Goal: Contribute content: Add original content to the website for others to see

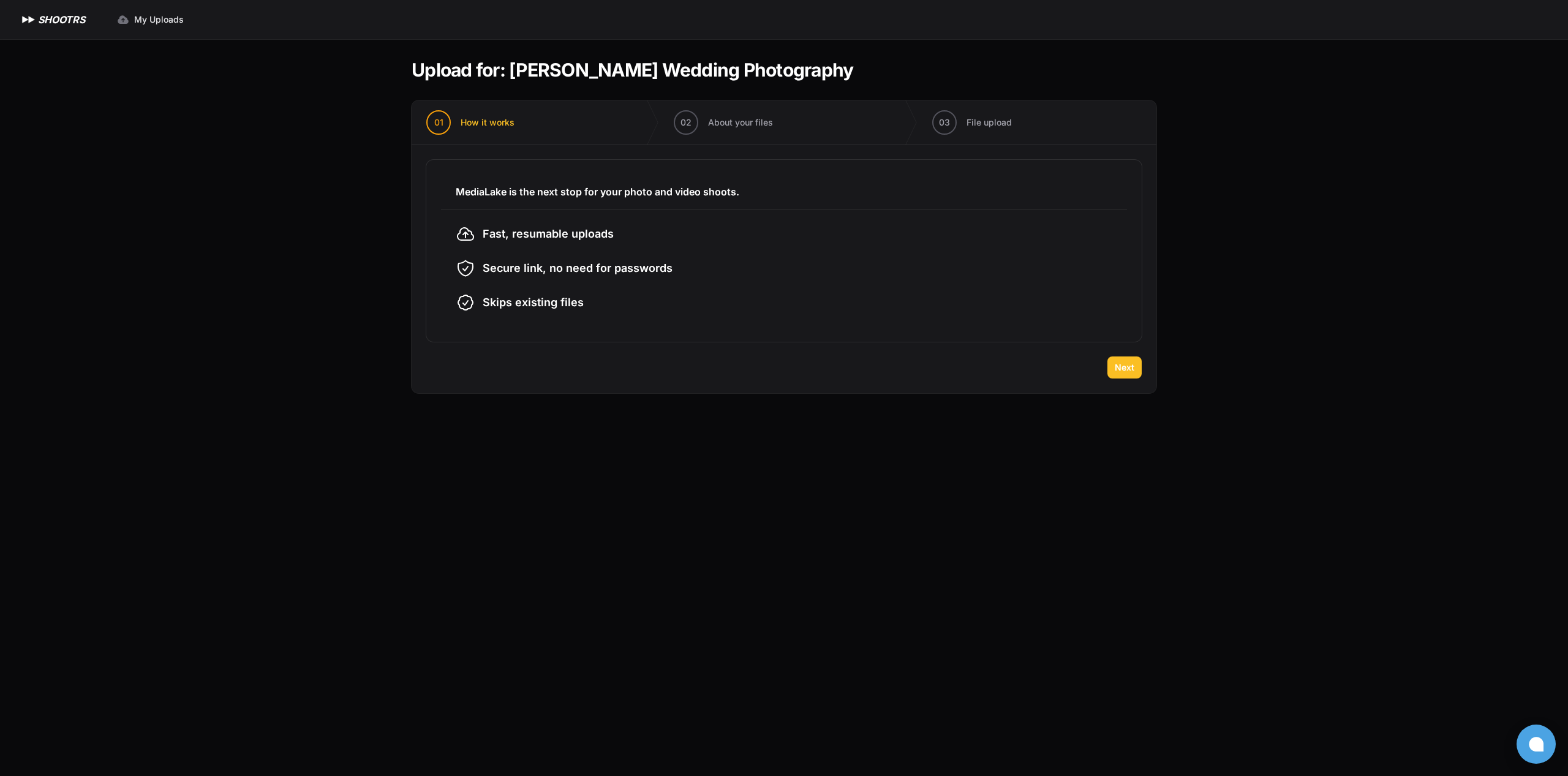
click at [1126, 369] on span "Next" at bounding box center [1124, 368] width 19 height 12
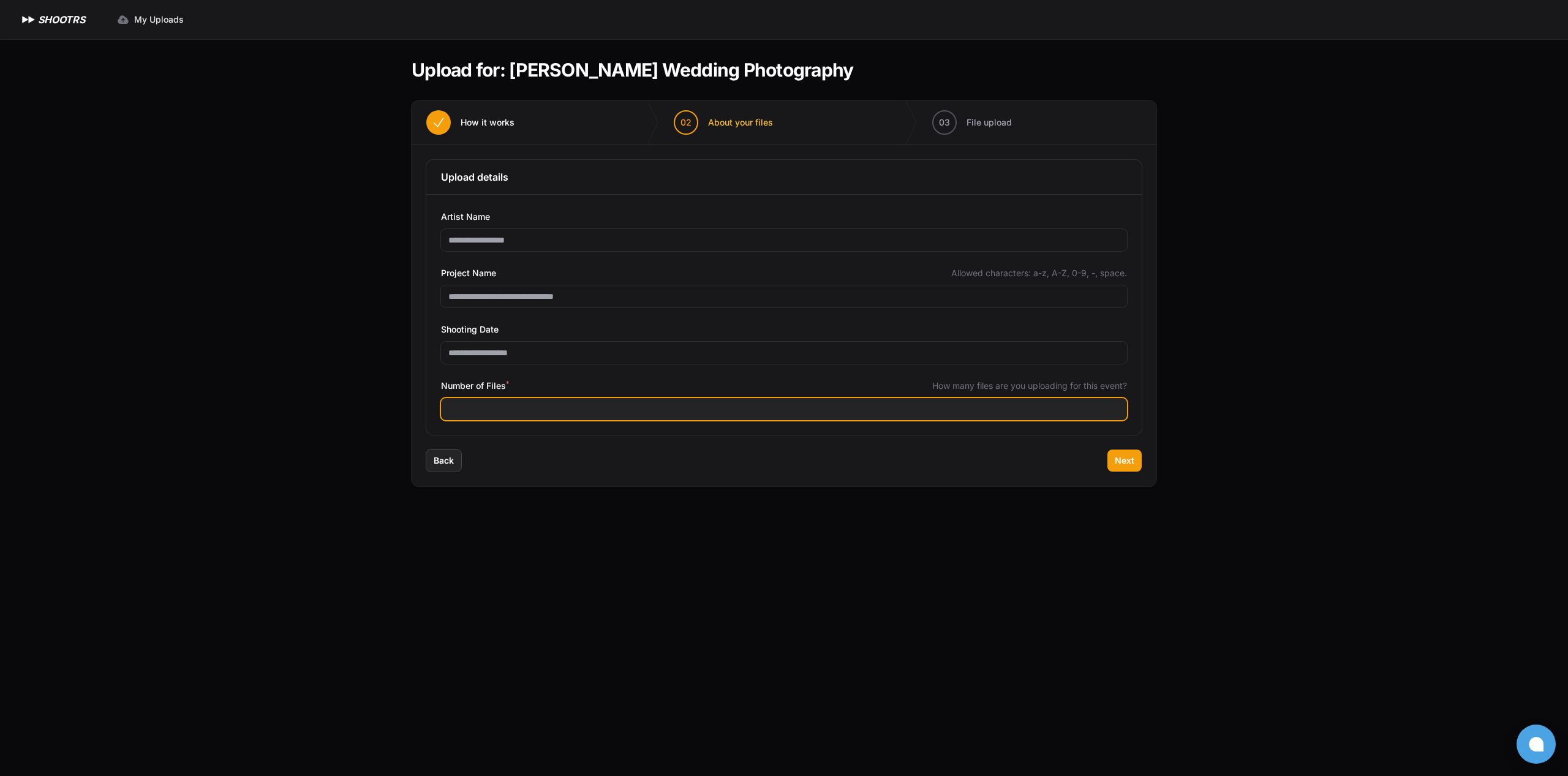
click at [609, 414] on input "Number of Files *" at bounding box center [784, 409] width 686 height 22
type input "****"
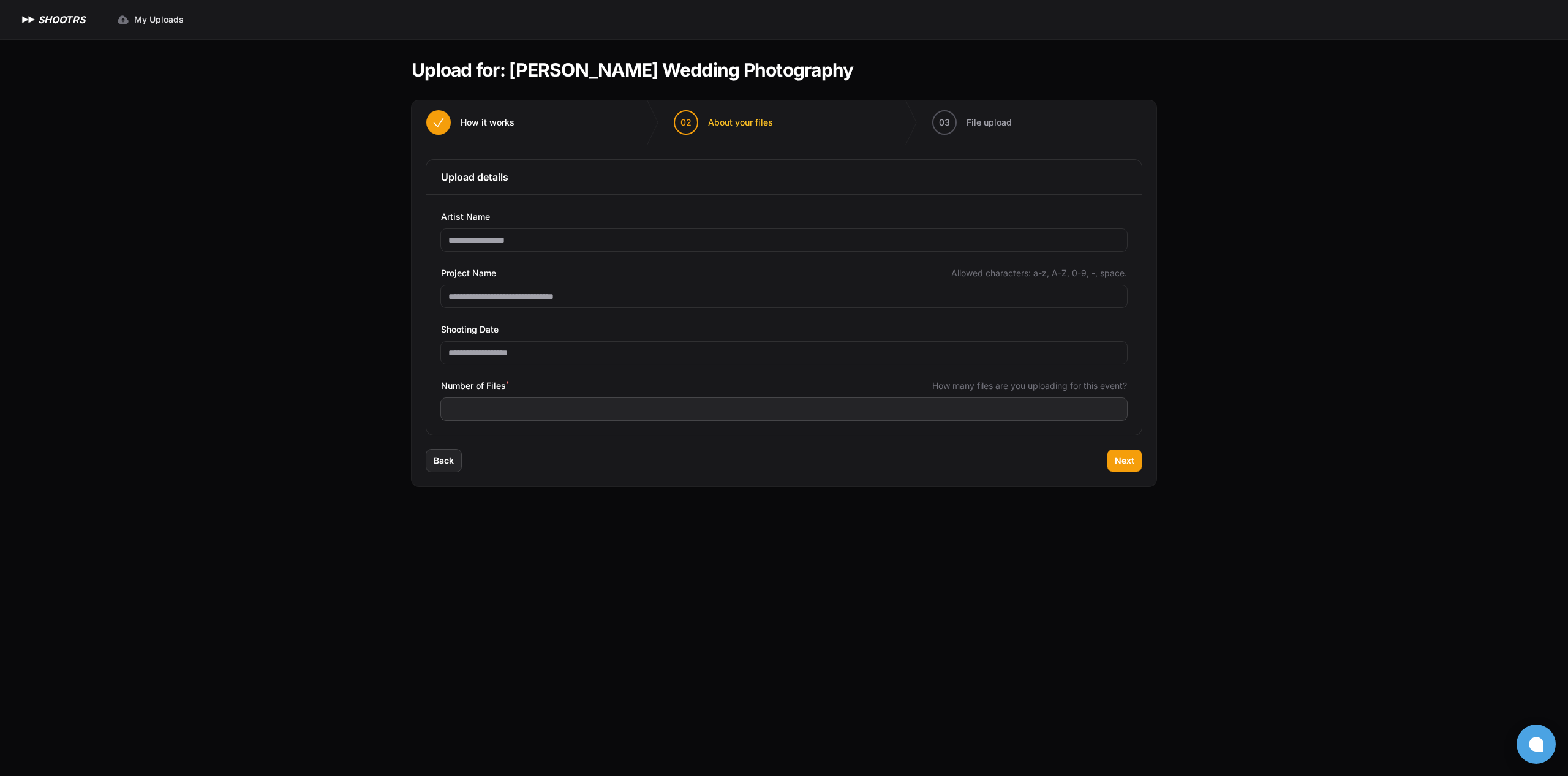
click at [849, 608] on main "Upload for: [PERSON_NAME] Wedding Photography 01 How it works" at bounding box center [783, 408] width 784 height 737
click at [1122, 464] on span "Next" at bounding box center [1124, 461] width 19 height 12
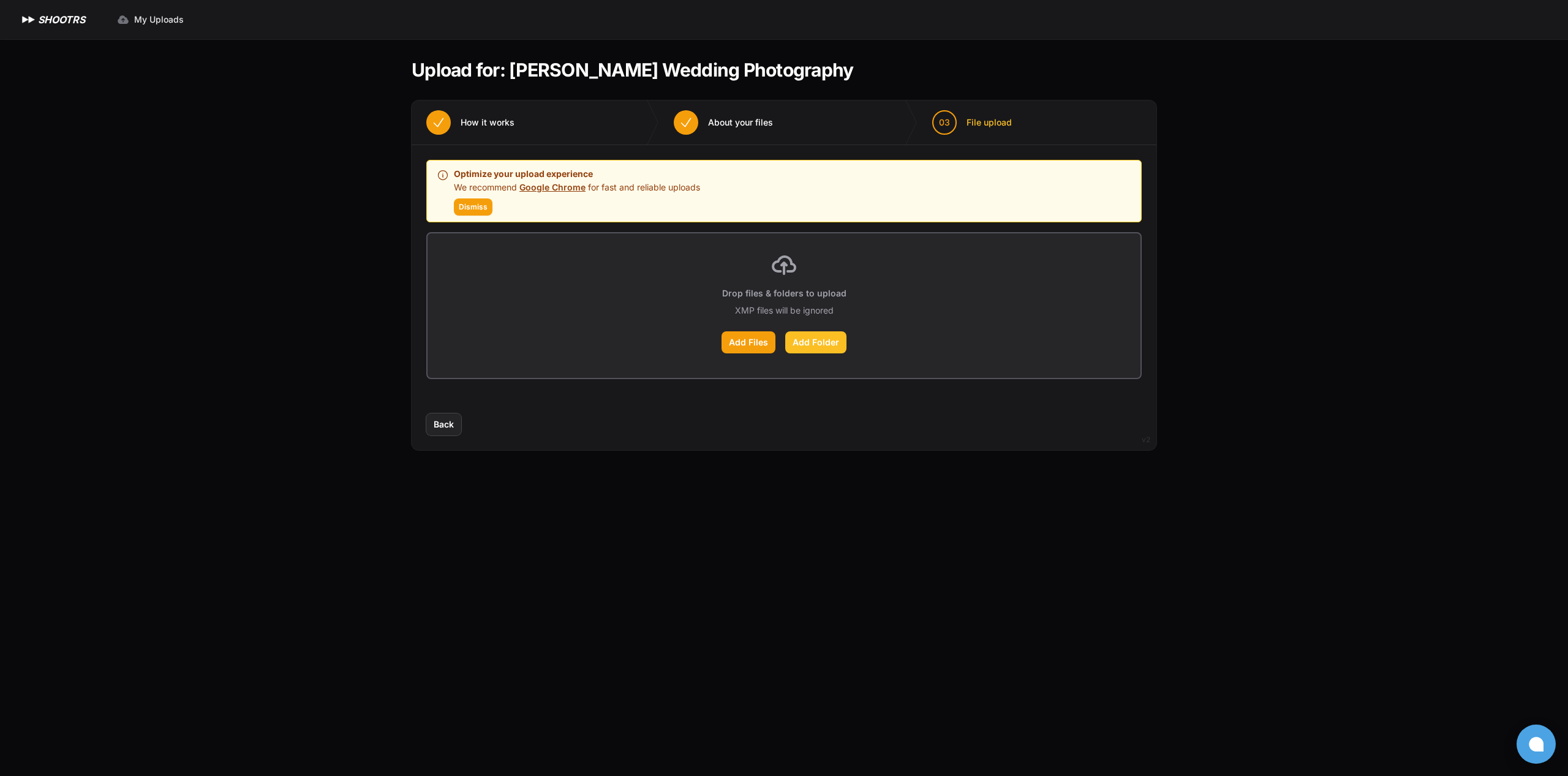
click at [814, 342] on label "Add Folder" at bounding box center [815, 342] width 61 height 22
click at [0, 0] on input "Add Folder" at bounding box center [0, 0] width 0 height 0
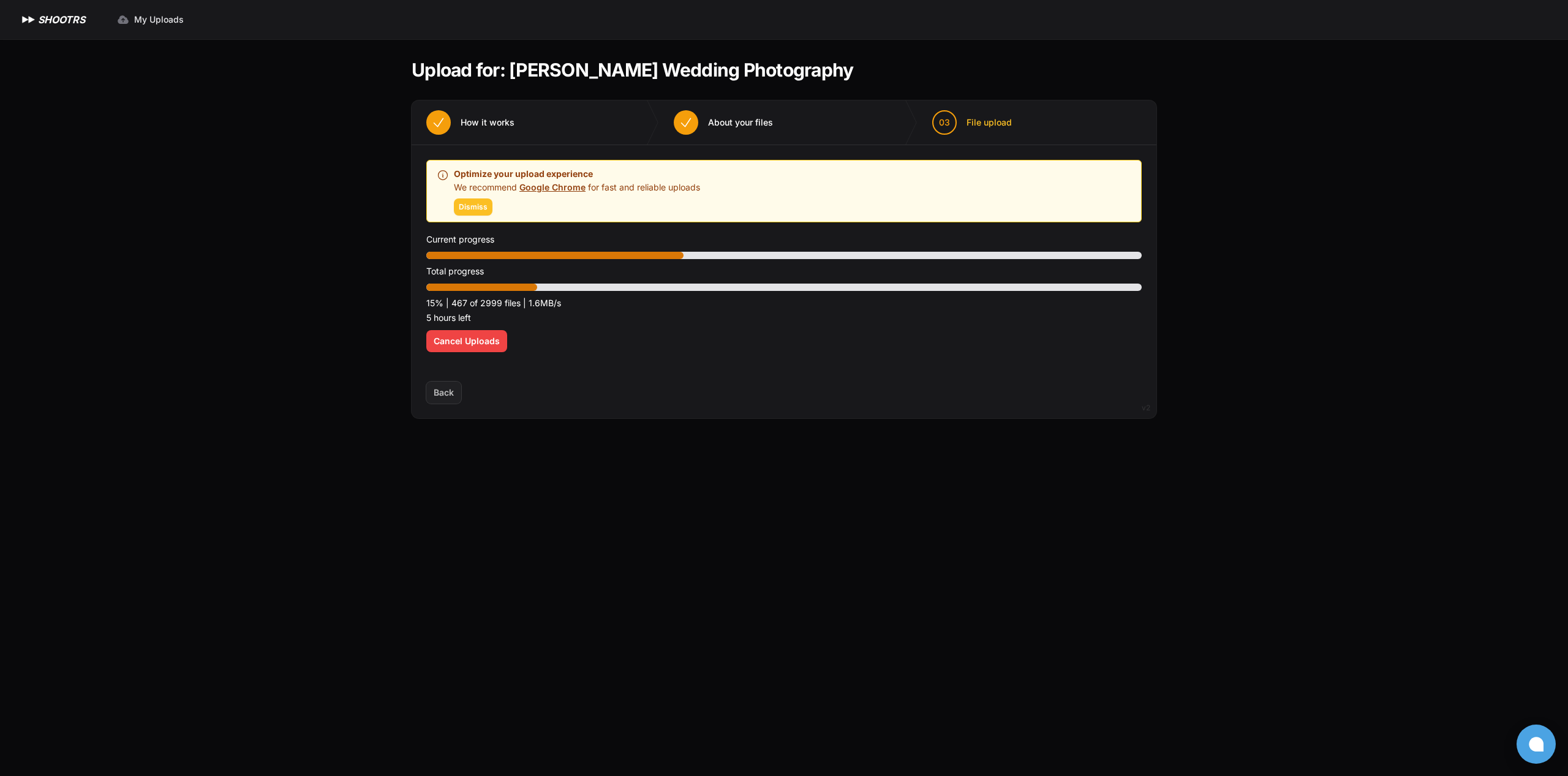
click at [486, 207] on span "Dismiss" at bounding box center [473, 207] width 29 height 10
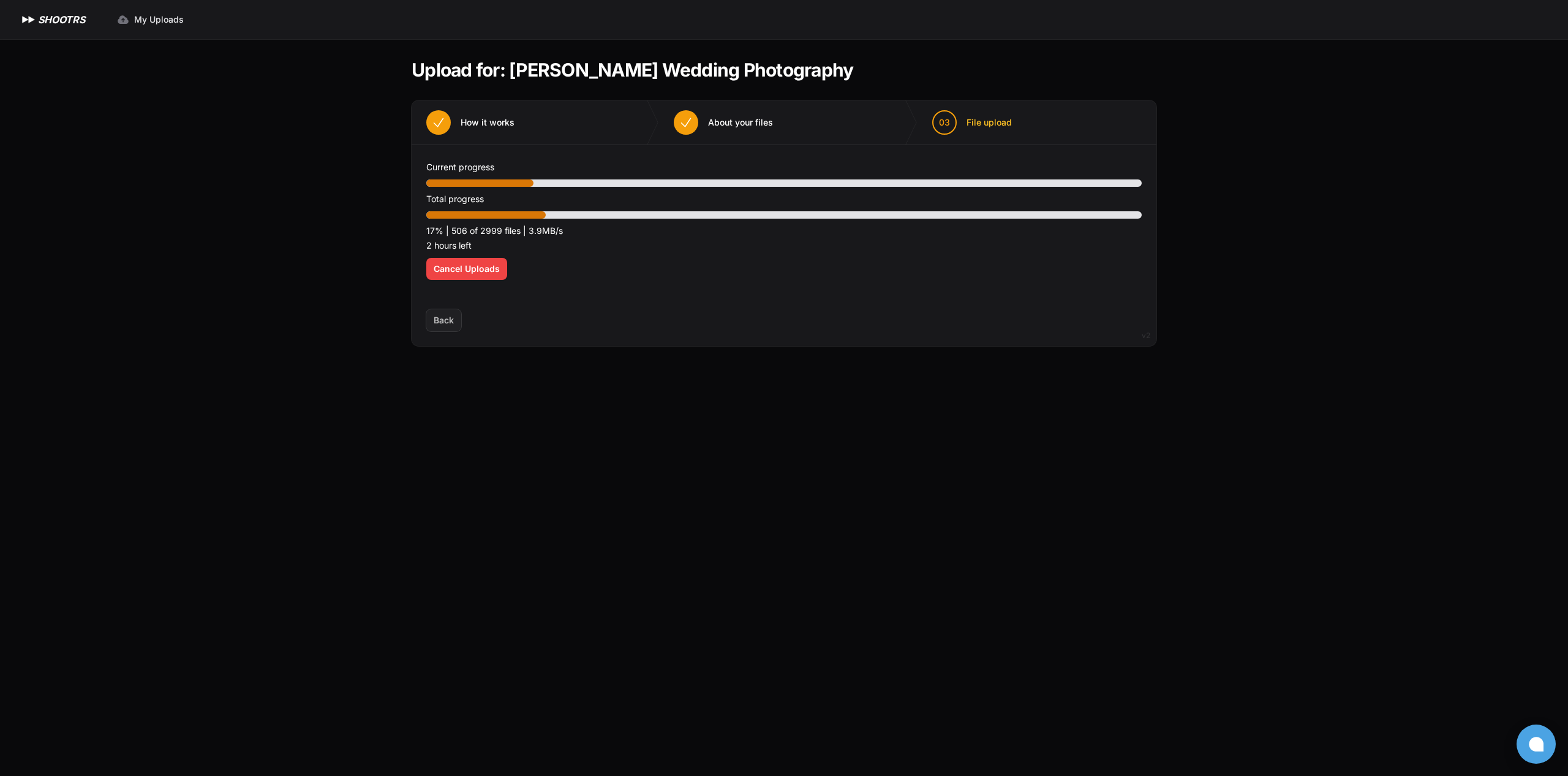
click at [705, 413] on main "Upload for: [PERSON_NAME] Wedding Photography 01 How it works" at bounding box center [783, 408] width 784 height 737
